Goal: Task Accomplishment & Management: Use online tool/utility

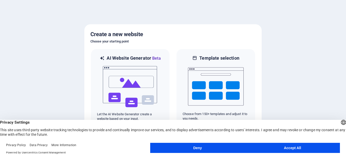
click at [289, 74] on div at bounding box center [173, 79] width 346 height 158
click at [283, 148] on button "Accept All" at bounding box center [292, 148] width 95 height 10
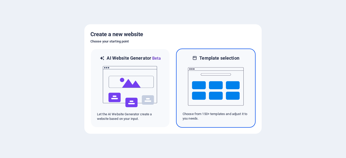
click at [207, 100] on img at bounding box center [216, 86] width 56 height 51
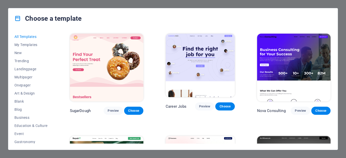
click at [125, 89] on img at bounding box center [106, 68] width 73 height 68
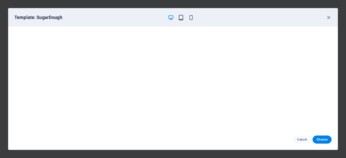
click at [178, 17] on icon "button" at bounding box center [181, 18] width 6 height 6
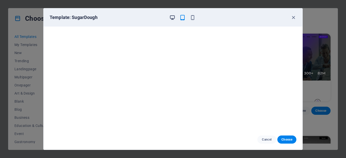
click at [172, 17] on icon "button" at bounding box center [172, 18] width 6 height 6
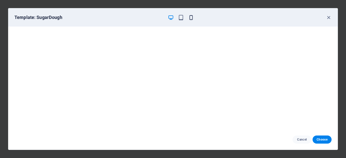
click at [195, 20] on div "Template: SugarDough" at bounding box center [169, 17] width 311 height 6
click at [193, 19] on icon "button" at bounding box center [191, 18] width 6 height 6
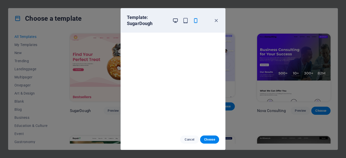
click at [177, 21] on icon "button" at bounding box center [175, 21] width 6 height 6
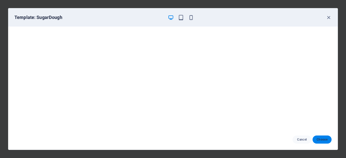
click at [320, 139] on span "Choose" at bounding box center [321, 140] width 11 height 4
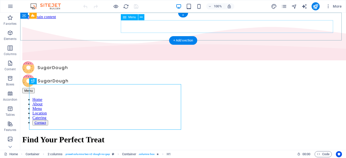
click at [162, 97] on nav "Home About Menu Location Catering Contact" at bounding box center [182, 111] width 321 height 28
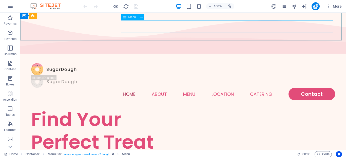
click at [132, 19] on span "Menu" at bounding box center [132, 17] width 8 height 3
click at [136, 88] on nav "Home About Menu Location Catering Contact" at bounding box center [183, 94] width 304 height 13
click at [139, 88] on nav "Home About Menu Location Catering Contact" at bounding box center [183, 94] width 304 height 13
select select
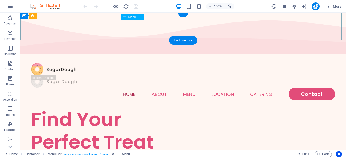
select select
select select "1"
select select
select select "2"
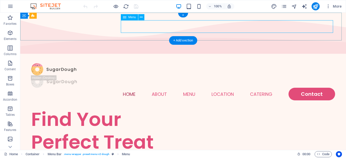
select select
select select "default"
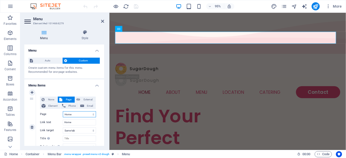
click at [77, 114] on select "Home Menu Contact Legal Notice Privacy" at bounding box center [79, 114] width 33 height 6
click at [85, 83] on h4 "Menu items" at bounding box center [64, 83] width 80 height 9
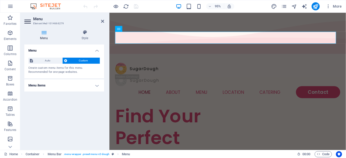
click at [95, 51] on h4 "Menu" at bounding box center [64, 49] width 80 height 9
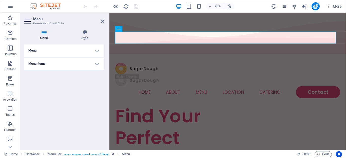
click at [22, 24] on aside "Menu Element #ed-1014666279 Menu Style Menu Auto Custom Create custom menu item…" at bounding box center [64, 81] width 89 height 137
click at [27, 22] on icon at bounding box center [28, 21] width 8 height 8
click at [51, 71] on div "Menu Auto Custom Create custom menu items for this menu. Recommended for one-pa…" at bounding box center [64, 95] width 80 height 101
click at [51, 67] on h4 "Menu items" at bounding box center [64, 64] width 80 height 12
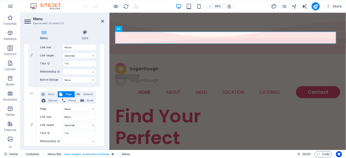
scroll to position [127, 0]
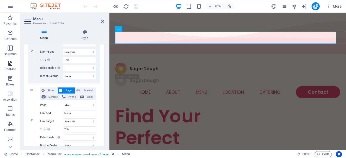
click at [15, 66] on span "Content" at bounding box center [10, 66] width 20 height 12
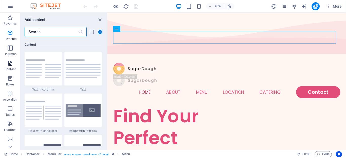
scroll to position [886, 0]
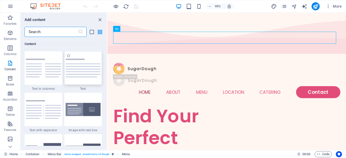
click at [82, 78] on div at bounding box center [83, 67] width 38 height 33
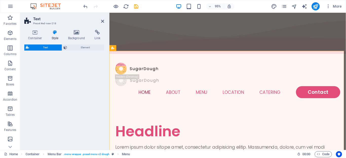
select select "rem"
select select "px"
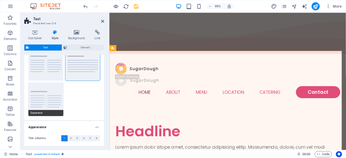
scroll to position [42, 0]
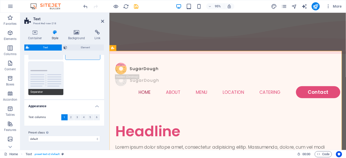
click at [47, 80] on button "Separator" at bounding box center [45, 78] width 35 height 33
type input "4"
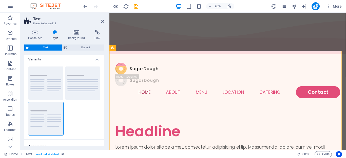
scroll to position [0, 0]
